Goal: Task Accomplishment & Management: Manage account settings

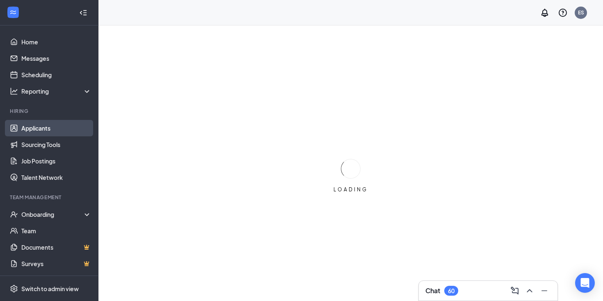
click at [29, 131] on link "Applicants" at bounding box center [56, 128] width 70 height 16
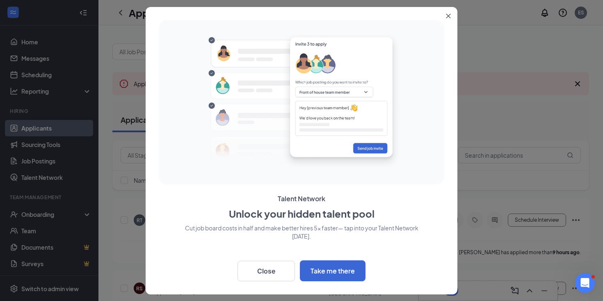
click at [450, 18] on icon "Close" at bounding box center [448, 16] width 5 height 5
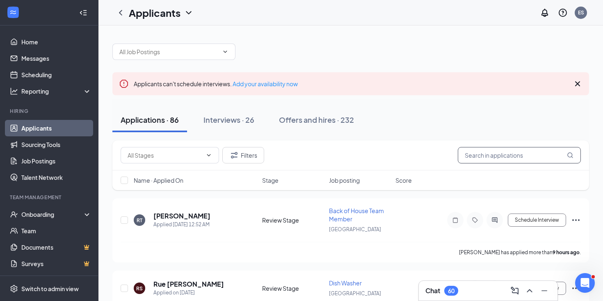
click at [509, 151] on input "text" at bounding box center [519, 155] width 123 height 16
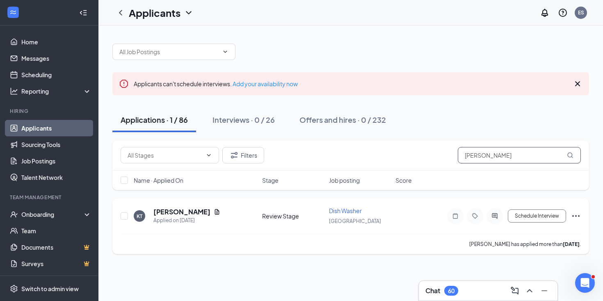
type input "[PERSON_NAME]"
click at [144, 216] on div "KT" at bounding box center [139, 215] width 11 height 11
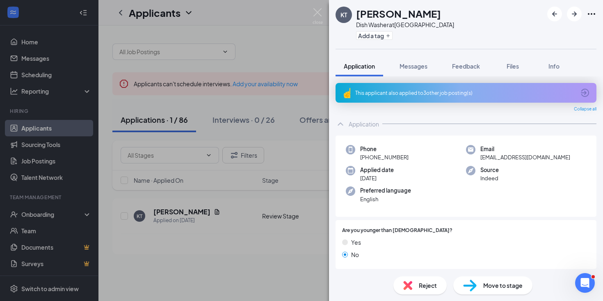
click at [213, 252] on div "[PERSON_NAME] Dish Washer at [GEOGRAPHIC_DATA] Add a tag Application Messages F…" at bounding box center [301, 150] width 603 height 301
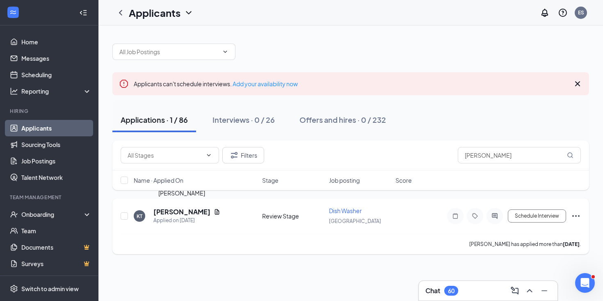
click at [207, 212] on h5 "[PERSON_NAME]" at bounding box center [182, 211] width 57 height 9
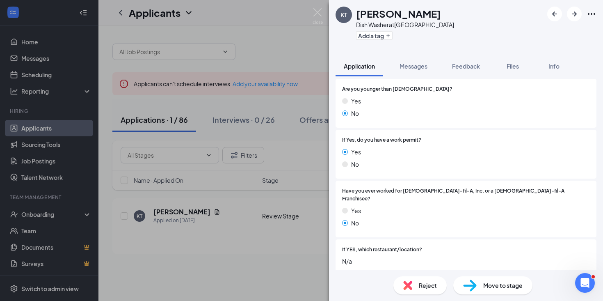
click at [407, 172] on div "If Yes, do you have a work permit? Yes No" at bounding box center [466, 154] width 261 height 49
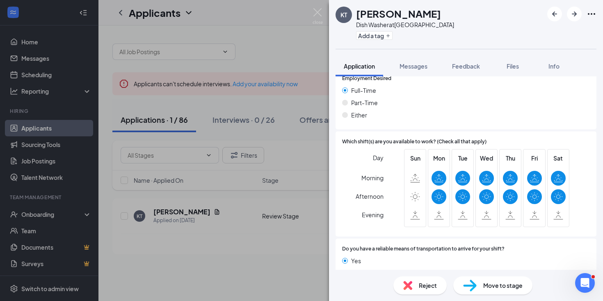
scroll to position [545, 0]
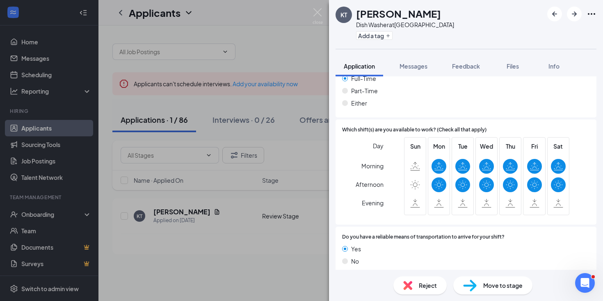
click at [233, 272] on div "[PERSON_NAME] Dish Washer at [GEOGRAPHIC_DATA] Add a tag Application Messages F…" at bounding box center [301, 150] width 603 height 301
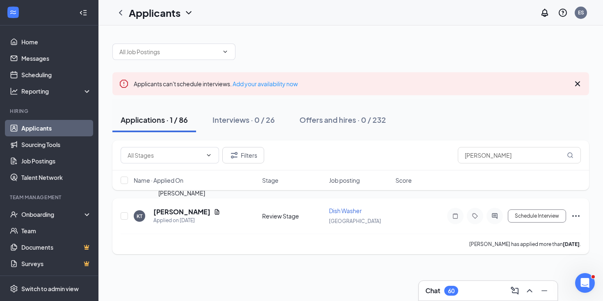
click at [190, 213] on h5 "[PERSON_NAME]" at bounding box center [182, 211] width 57 height 9
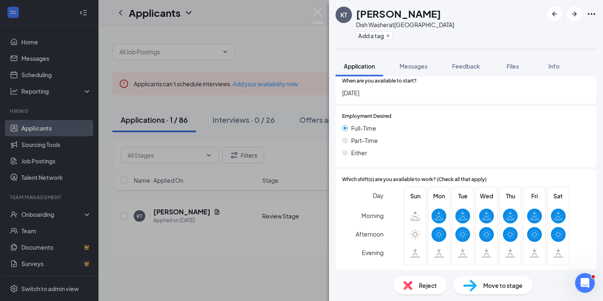
scroll to position [545, 0]
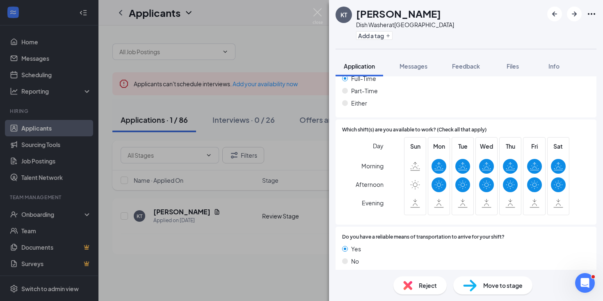
click at [216, 271] on div "[PERSON_NAME] Dish Washer at [GEOGRAPHIC_DATA] Add a tag Application Messages F…" at bounding box center [301, 150] width 603 height 301
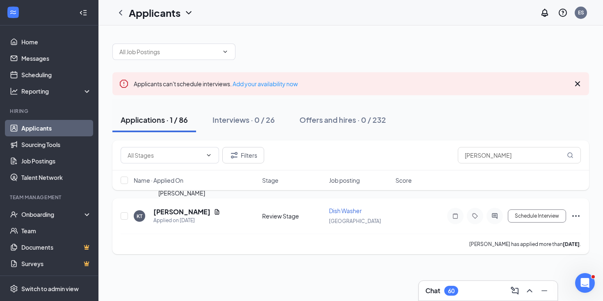
click at [186, 214] on h5 "[PERSON_NAME]" at bounding box center [182, 211] width 57 height 9
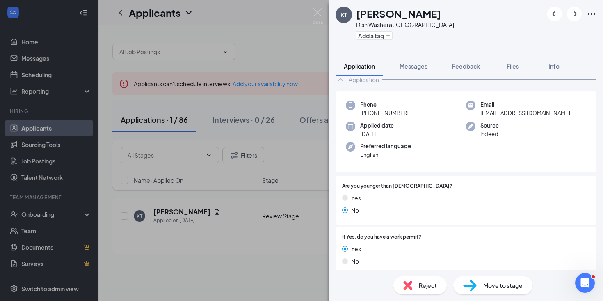
scroll to position [42, 0]
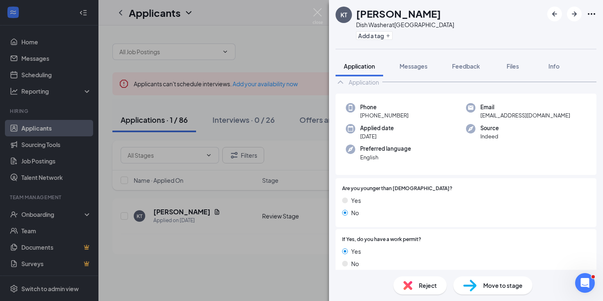
click at [258, 185] on div "[PERSON_NAME] Dish Washer at [GEOGRAPHIC_DATA] Add a tag Application Messages F…" at bounding box center [301, 150] width 603 height 301
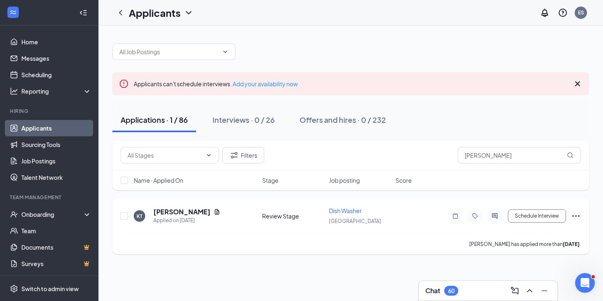
click at [579, 214] on icon "Ellipses" at bounding box center [576, 216] width 10 height 10
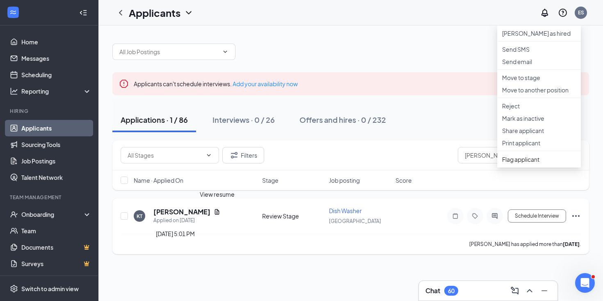
click at [196, 217] on div "Applied on [DATE]" at bounding box center [187, 220] width 67 height 8
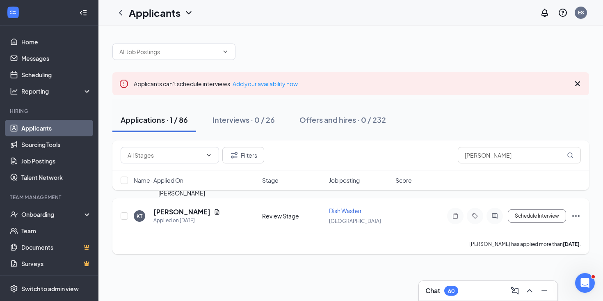
click at [195, 214] on h5 "[PERSON_NAME]" at bounding box center [182, 211] width 57 height 9
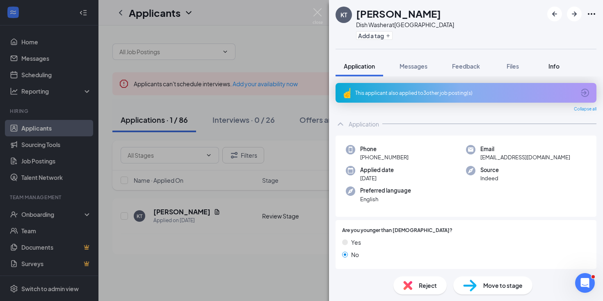
click at [562, 69] on div "Info" at bounding box center [554, 66] width 16 height 8
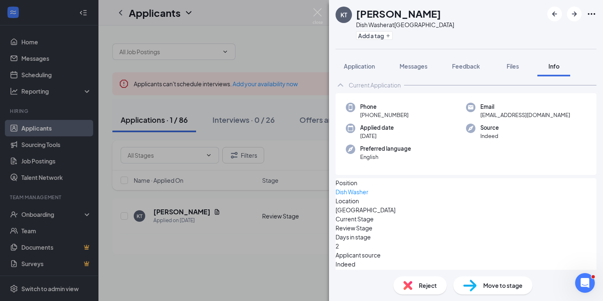
scroll to position [55, 0]
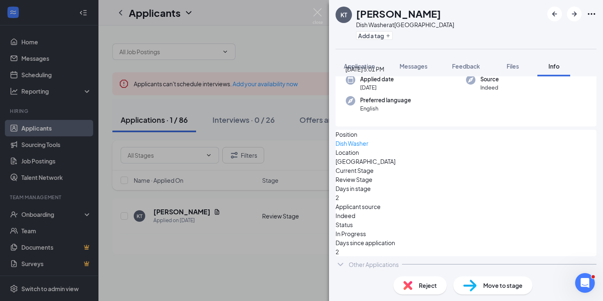
click at [367, 67] on div "[DATE] 5:01 PM" at bounding box center [365, 68] width 39 height 9
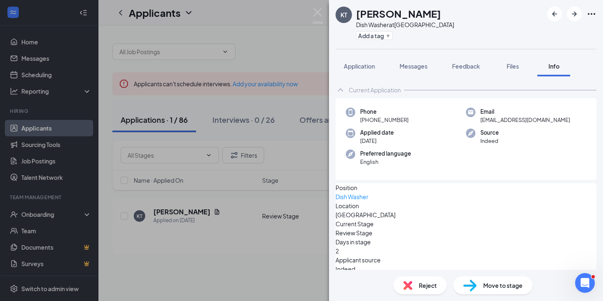
scroll to position [0, 0]
click at [366, 63] on span "Application" at bounding box center [359, 65] width 31 height 7
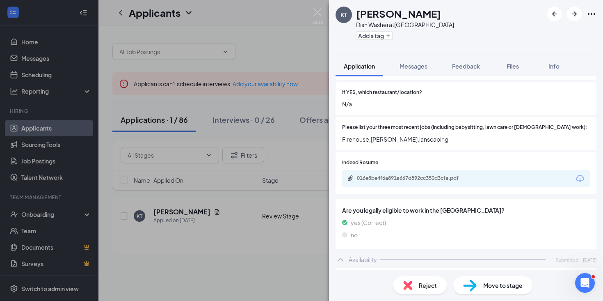
scroll to position [297, 0]
click at [416, 176] on div "016e8be4f6a891a667d892cc350d3cfa.pdf" at bounding box center [414, 179] width 115 height 7
click at [273, 84] on div "[PERSON_NAME] Dish Washer at [GEOGRAPHIC_DATA] Add a tag Application Messages F…" at bounding box center [301, 150] width 603 height 301
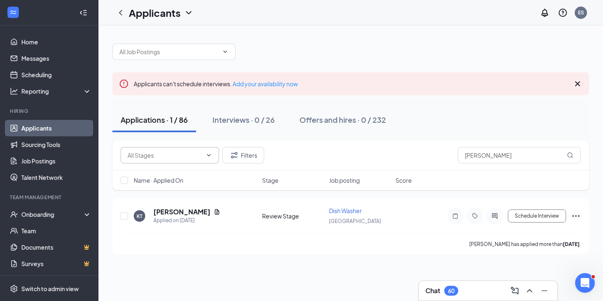
click at [167, 151] on input "text" at bounding box center [165, 155] width 75 height 9
click at [156, 55] on input "text" at bounding box center [168, 51] width 99 height 9
click at [502, 160] on input "[PERSON_NAME]" at bounding box center [519, 155] width 123 height 16
click at [502, 158] on input "[PERSON_NAME]" at bounding box center [519, 155] width 123 height 16
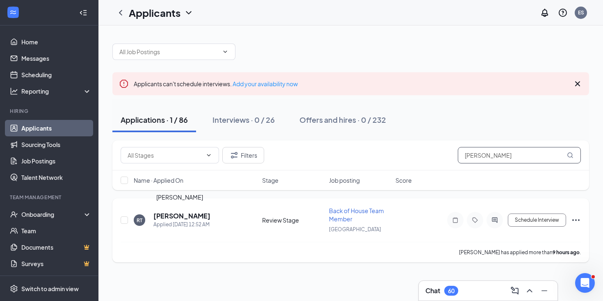
type input "[PERSON_NAME]"
click at [189, 216] on h5 "[PERSON_NAME]" at bounding box center [182, 215] width 57 height 9
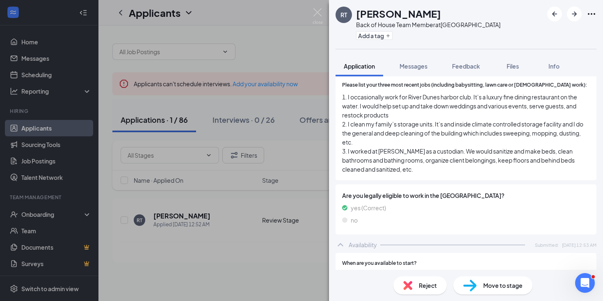
scroll to position [318, 0]
click at [264, 198] on div "RT [PERSON_NAME] Back of House Team Member at [GEOGRAPHIC_DATA] Add a tag Appli…" at bounding box center [301, 150] width 603 height 301
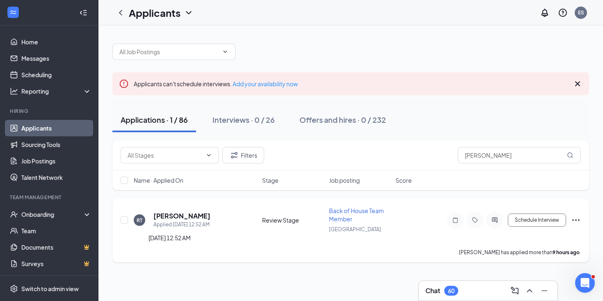
click at [172, 222] on div "Applied [DATE] 12:52 AM" at bounding box center [182, 224] width 57 height 8
click at [176, 219] on h5 "[PERSON_NAME]" at bounding box center [182, 215] width 57 height 9
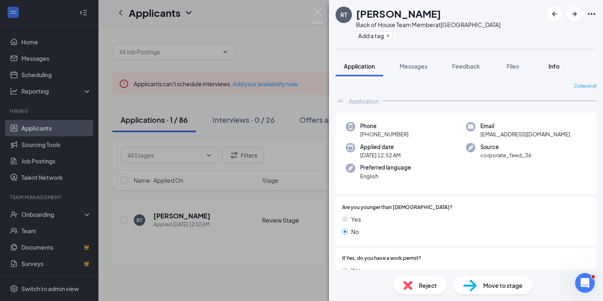
click at [561, 68] on div "Info" at bounding box center [554, 66] width 16 height 8
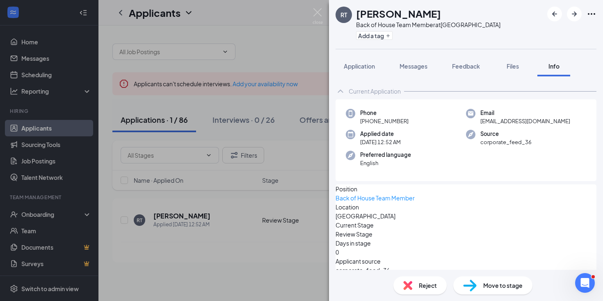
click at [274, 257] on div "RT [PERSON_NAME] Back of House Team Member at [GEOGRAPHIC_DATA] Add a tag Appli…" at bounding box center [301, 150] width 603 height 301
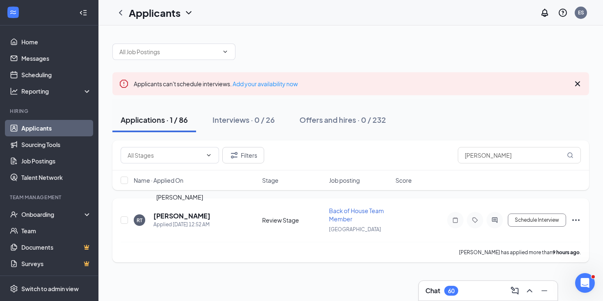
click at [193, 218] on h5 "[PERSON_NAME]" at bounding box center [182, 215] width 57 height 9
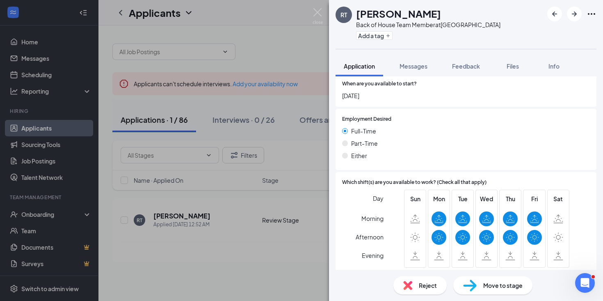
scroll to position [500, 0]
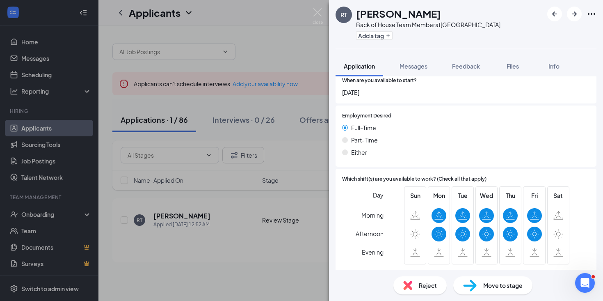
click at [203, 271] on div "RT [PERSON_NAME] Back of House Team Member at [GEOGRAPHIC_DATA] Add a tag Appli…" at bounding box center [301, 150] width 603 height 301
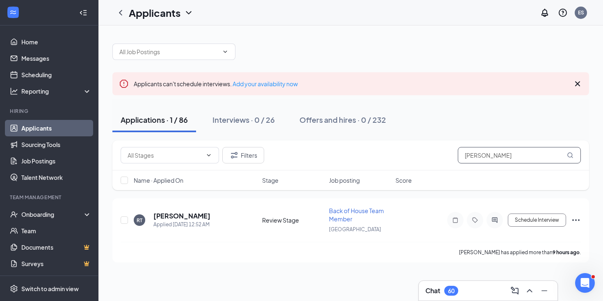
click at [476, 151] on input "[PERSON_NAME]" at bounding box center [519, 155] width 123 height 16
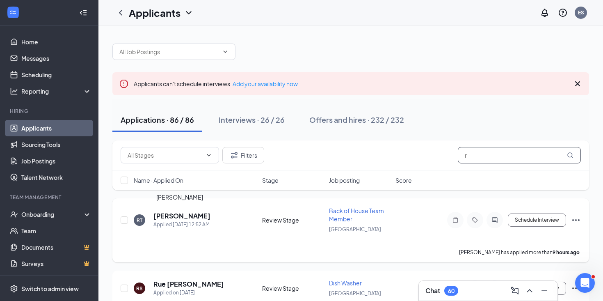
type input "r"
click at [174, 214] on h5 "[PERSON_NAME]" at bounding box center [182, 215] width 57 height 9
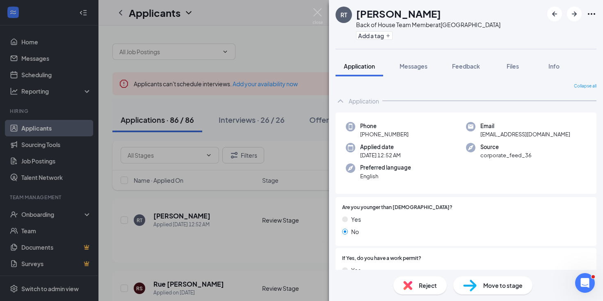
click at [284, 34] on div "RT [PERSON_NAME] Back of House Team Member at [GEOGRAPHIC_DATA] Add a tag Appli…" at bounding box center [301, 150] width 603 height 301
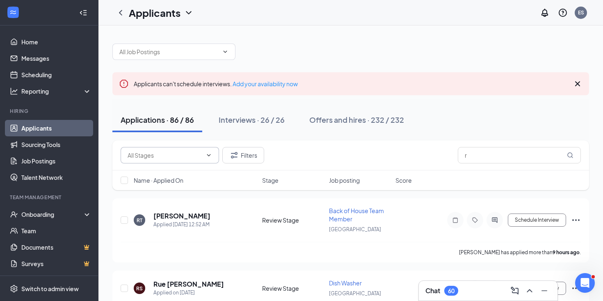
click at [160, 154] on input "text" at bounding box center [165, 155] width 75 height 9
click at [475, 154] on input "r" at bounding box center [519, 155] width 123 height 16
click at [466, 119] on div "Applications · 86 Interviews · 26 Offers and hires · 232" at bounding box center [350, 120] width 477 height 25
click at [304, 121] on div "Offers and hires · 232" at bounding box center [316, 120] width 75 height 10
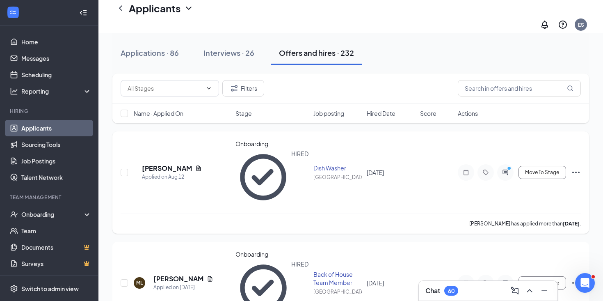
scroll to position [76, 0]
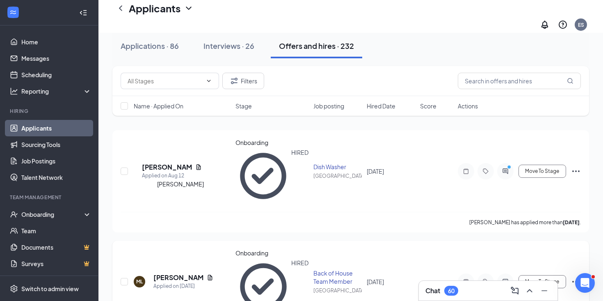
click at [197, 273] on h5 "[PERSON_NAME]" at bounding box center [179, 277] width 50 height 9
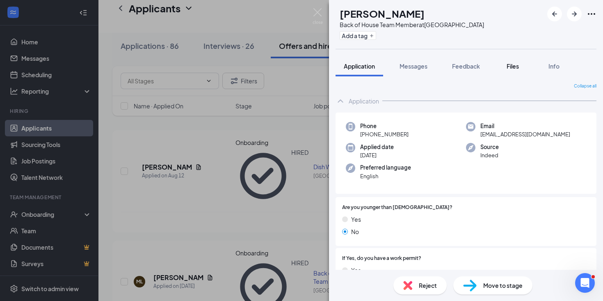
click at [526, 64] on button "Files" at bounding box center [513, 66] width 33 height 21
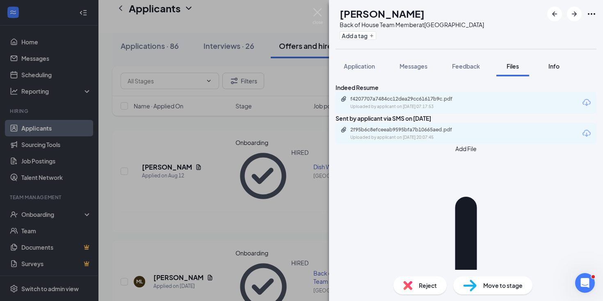
click at [556, 69] on div "Info" at bounding box center [554, 66] width 16 height 8
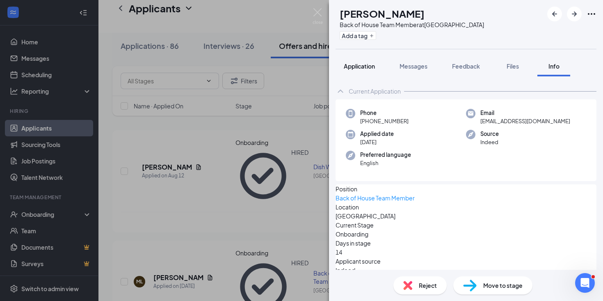
click at [346, 65] on span "Application" at bounding box center [359, 65] width 31 height 7
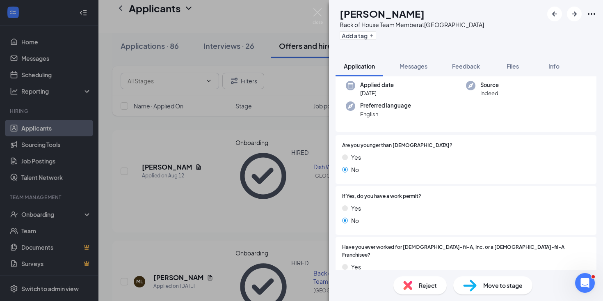
scroll to position [301, 0]
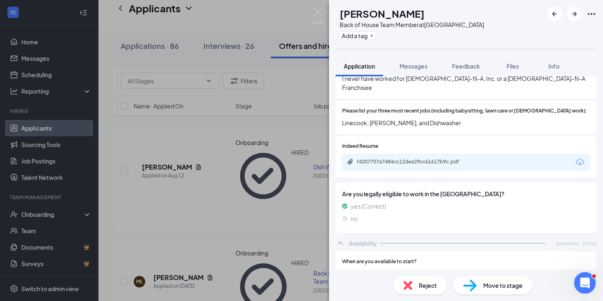
click at [584, 287] on icon "Open Intercom Messenger" at bounding box center [585, 282] width 14 height 14
click at [591, 16] on icon "Ellipses" at bounding box center [592, 14] width 10 height 10
click at [528, 32] on div "ML [PERSON_NAME] Back of House Team Member at [GEOGRAPHIC_DATA] Add a tag" at bounding box center [466, 24] width 274 height 49
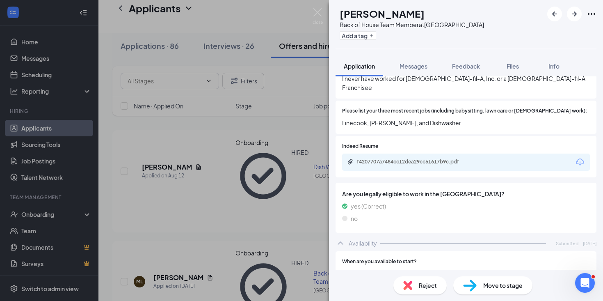
click at [587, 16] on icon "Ellipses" at bounding box center [592, 14] width 10 height 10
click at [550, 33] on link "View full application" at bounding box center [529, 28] width 53 height 9
click at [274, 121] on div "ML [PERSON_NAME] Back of House Team Member at [GEOGRAPHIC_DATA] Add a tag Appli…" at bounding box center [301, 150] width 603 height 301
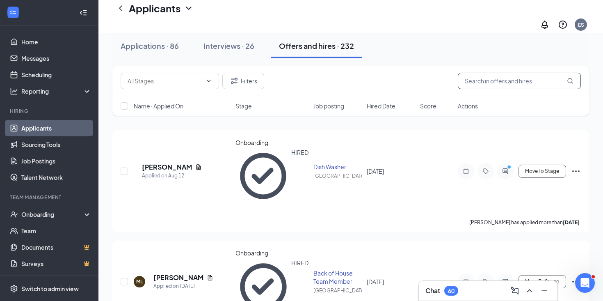
click at [484, 86] on input "text" at bounding box center [519, 81] width 123 height 16
click at [470, 61] on div "Applications · 86 Interviews · 26 Offers and hires · 232" at bounding box center [350, 45] width 477 height 41
click at [480, 80] on input "text" at bounding box center [519, 81] width 123 height 16
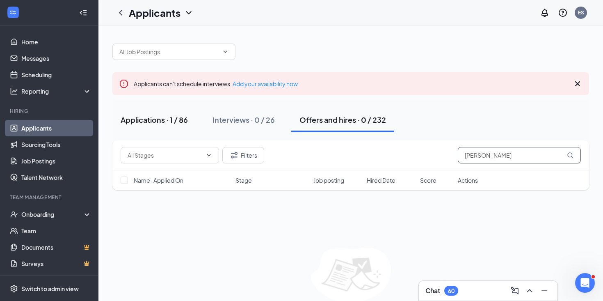
type input "[PERSON_NAME]"
click at [154, 117] on div "Applications · 1 / 86" at bounding box center [154, 120] width 67 height 10
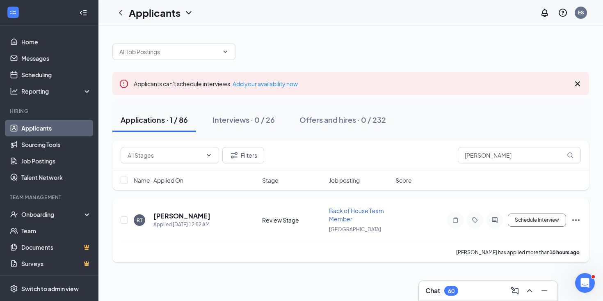
click at [576, 221] on icon "Ellipses" at bounding box center [576, 220] width 10 height 10
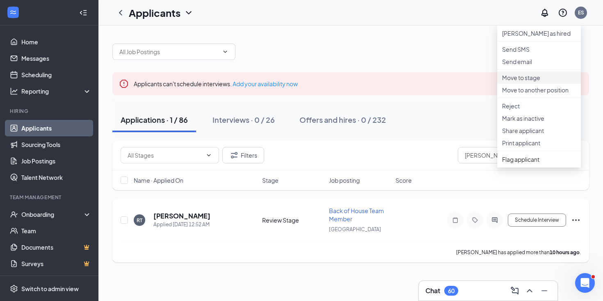
click at [536, 82] on p "Move to stage" at bounding box center [539, 77] width 74 height 8
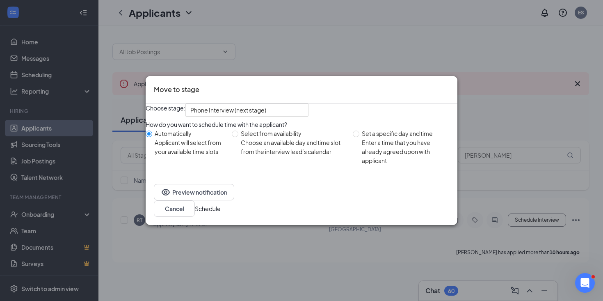
click at [450, 84] on icon "Cross" at bounding box center [450, 84] width 0 height 0
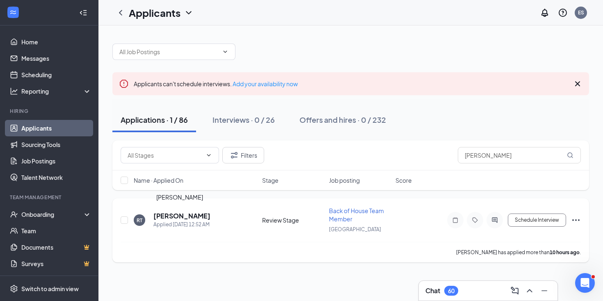
click at [168, 215] on h5 "[PERSON_NAME]" at bounding box center [182, 215] width 57 height 9
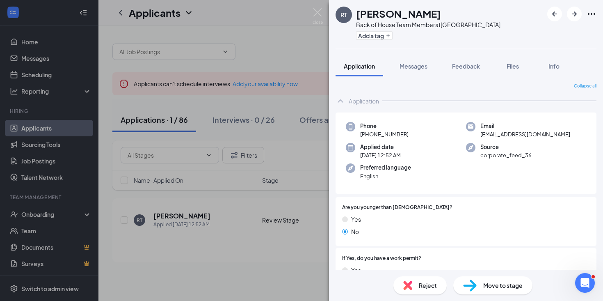
click at [504, 284] on span "Move to stage" at bounding box center [503, 285] width 39 height 9
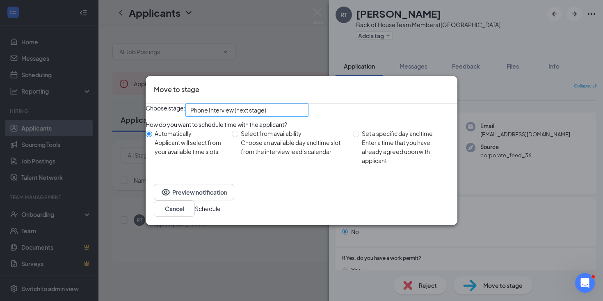
click at [290, 117] on span "Phone Interview (next stage)" at bounding box center [243, 115] width 106 height 22
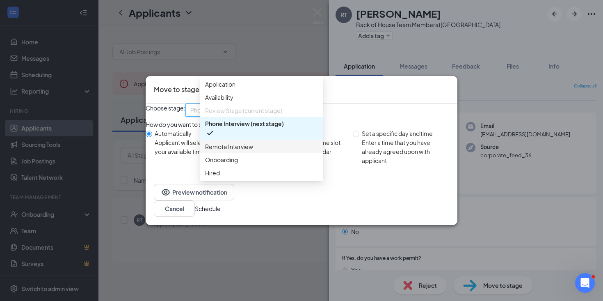
scroll to position [28, 0]
click at [384, 121] on div "Choose stage: Phone Interview (next stage) 3924852 3924853 3925890 Application …" at bounding box center [302, 139] width 312 height 72
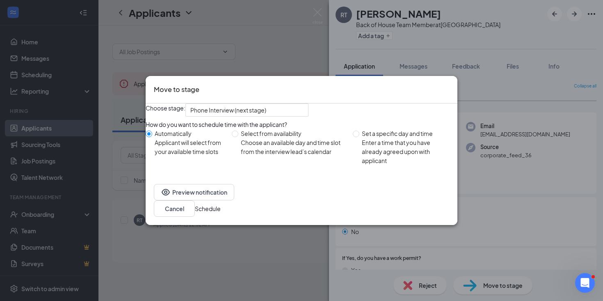
click at [452, 87] on icon "Cross" at bounding box center [454, 89] width 5 height 5
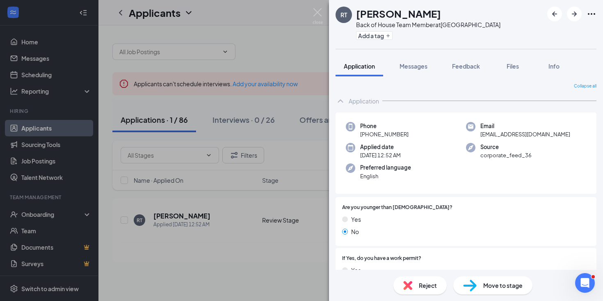
click at [263, 63] on div "RT [PERSON_NAME] Back of House Team Member at [GEOGRAPHIC_DATA] Add a tag Appli…" at bounding box center [301, 150] width 603 height 301
